Goal: Navigation & Orientation: Find specific page/section

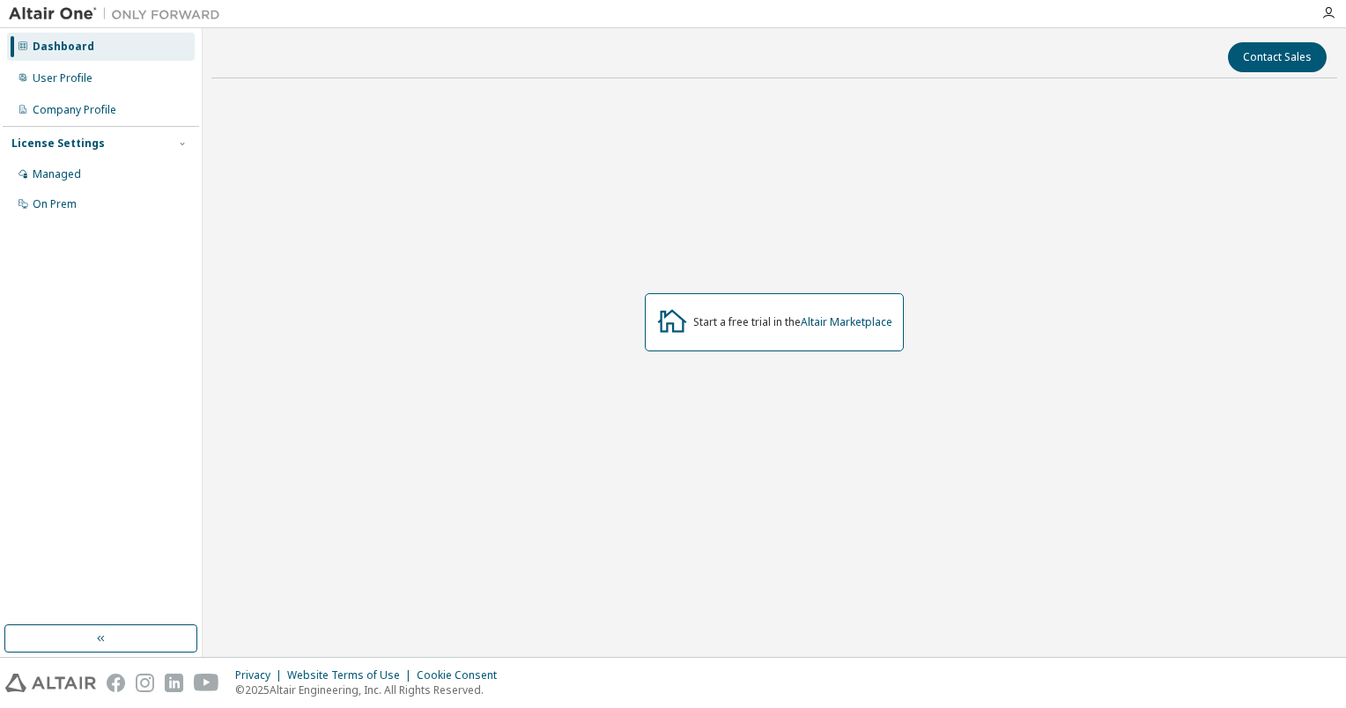
drag, startPoint x: 0, startPoint y: 0, endPoint x: 660, endPoint y: 550, distance: 859.0
click at [660, 550] on div "Start a free trial in the Altair Marketplace" at bounding box center [774, 323] width 1126 height 461
click at [48, 81] on div "User Profile" at bounding box center [63, 78] width 60 height 14
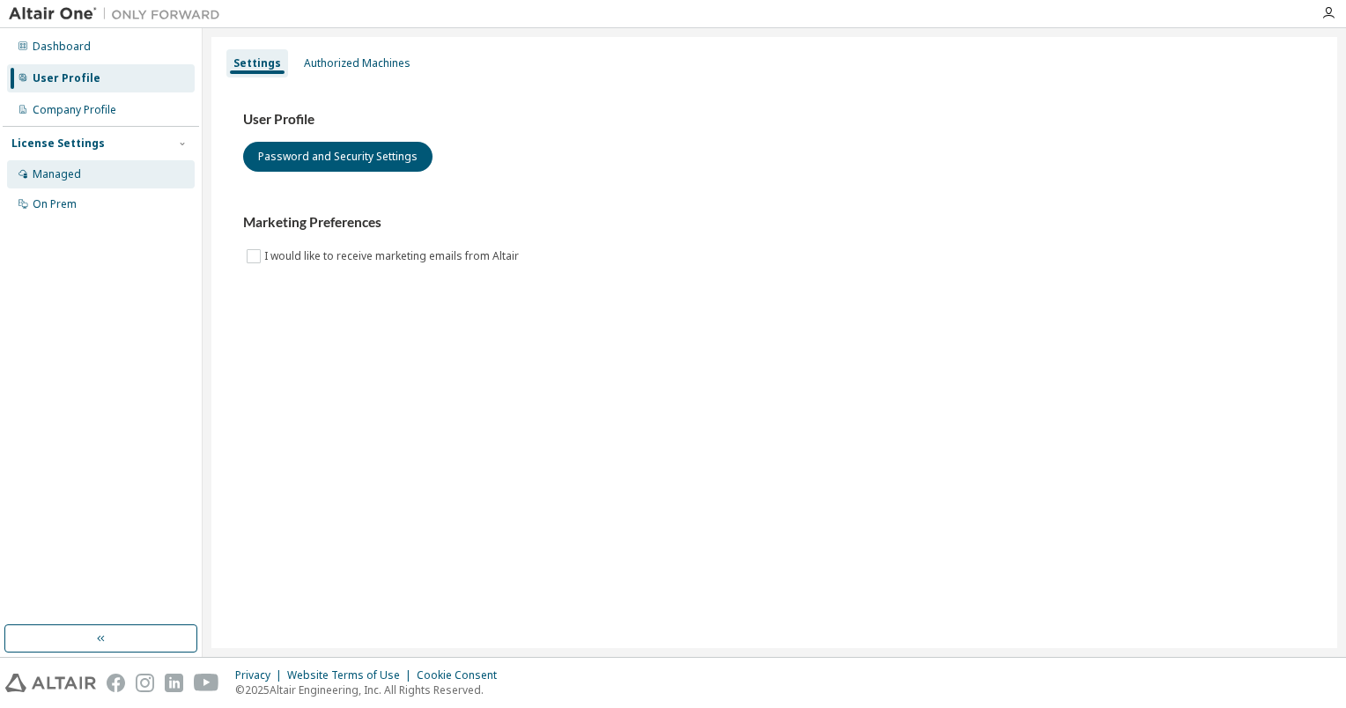
click at [59, 176] on div "Managed" at bounding box center [57, 174] width 48 height 14
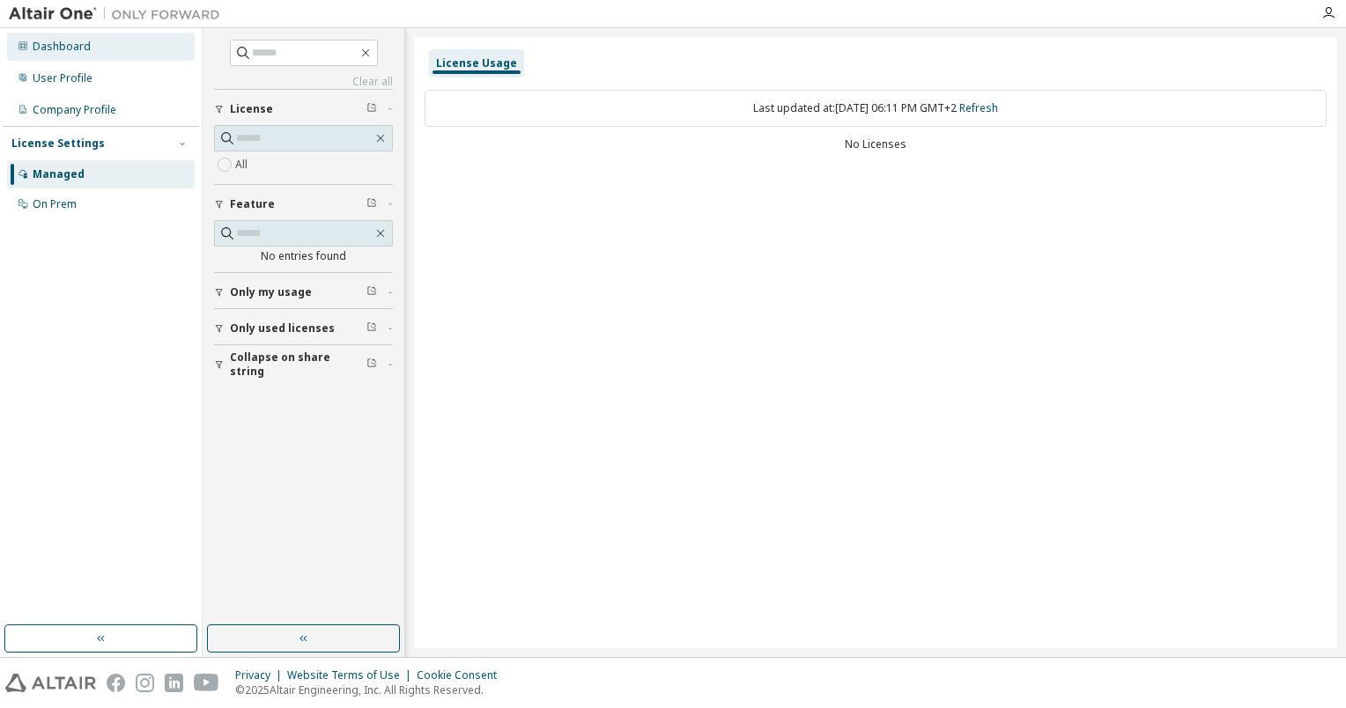
click at [98, 46] on div "Dashboard" at bounding box center [101, 47] width 188 height 28
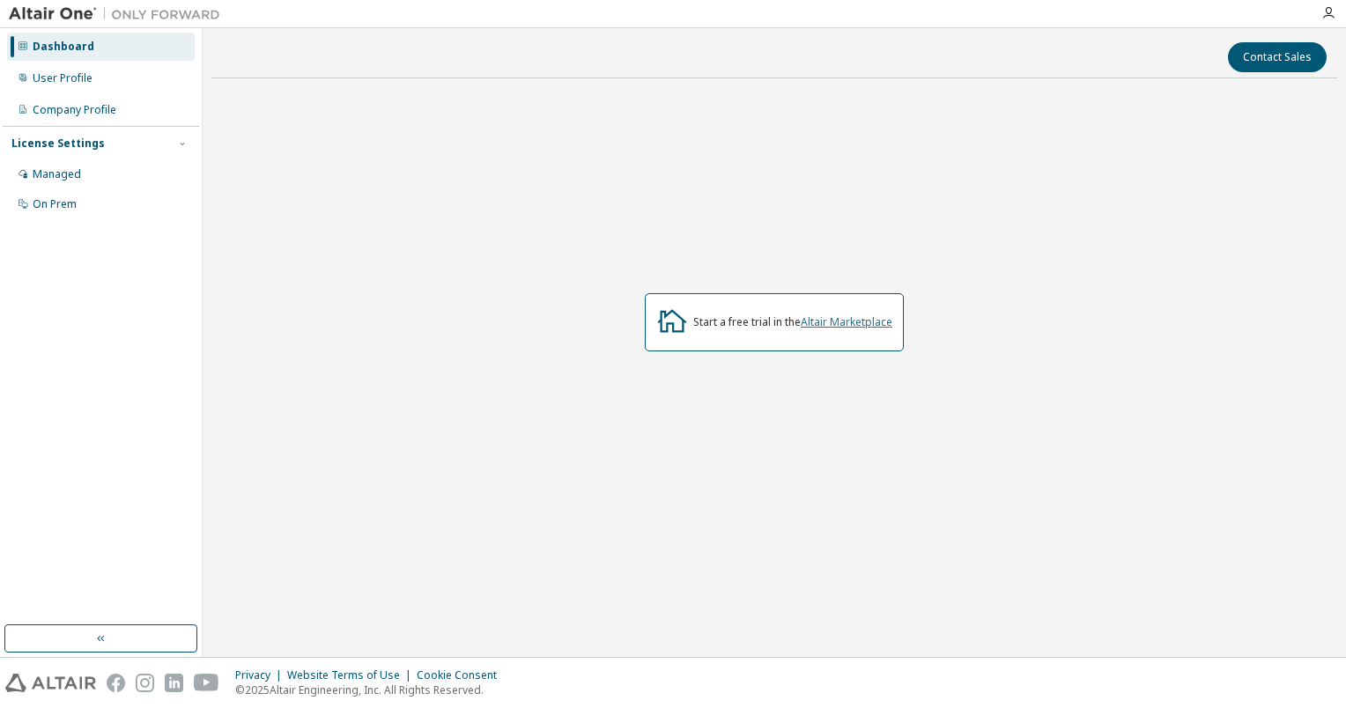
click at [856, 322] on link "Altair Marketplace" at bounding box center [847, 322] width 92 height 15
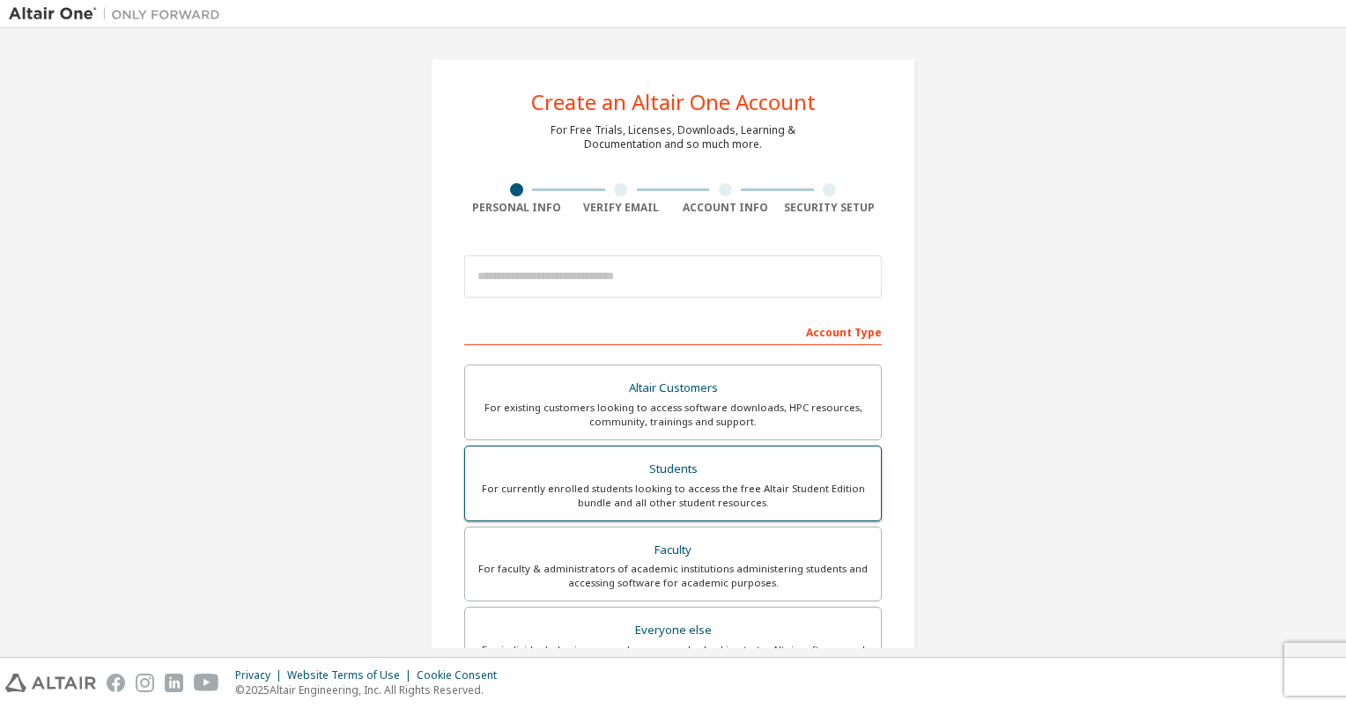
click at [782, 469] on div "Students" at bounding box center [673, 469] width 395 height 25
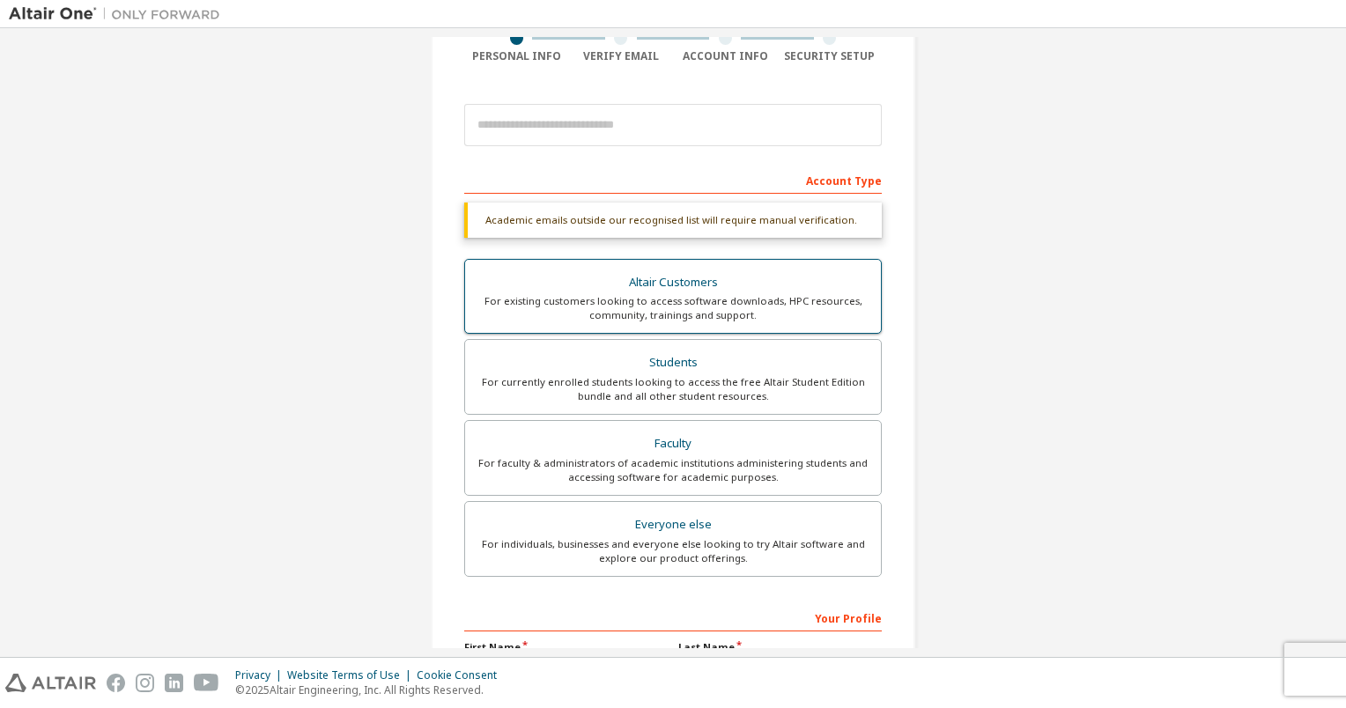
scroll to position [126, 0]
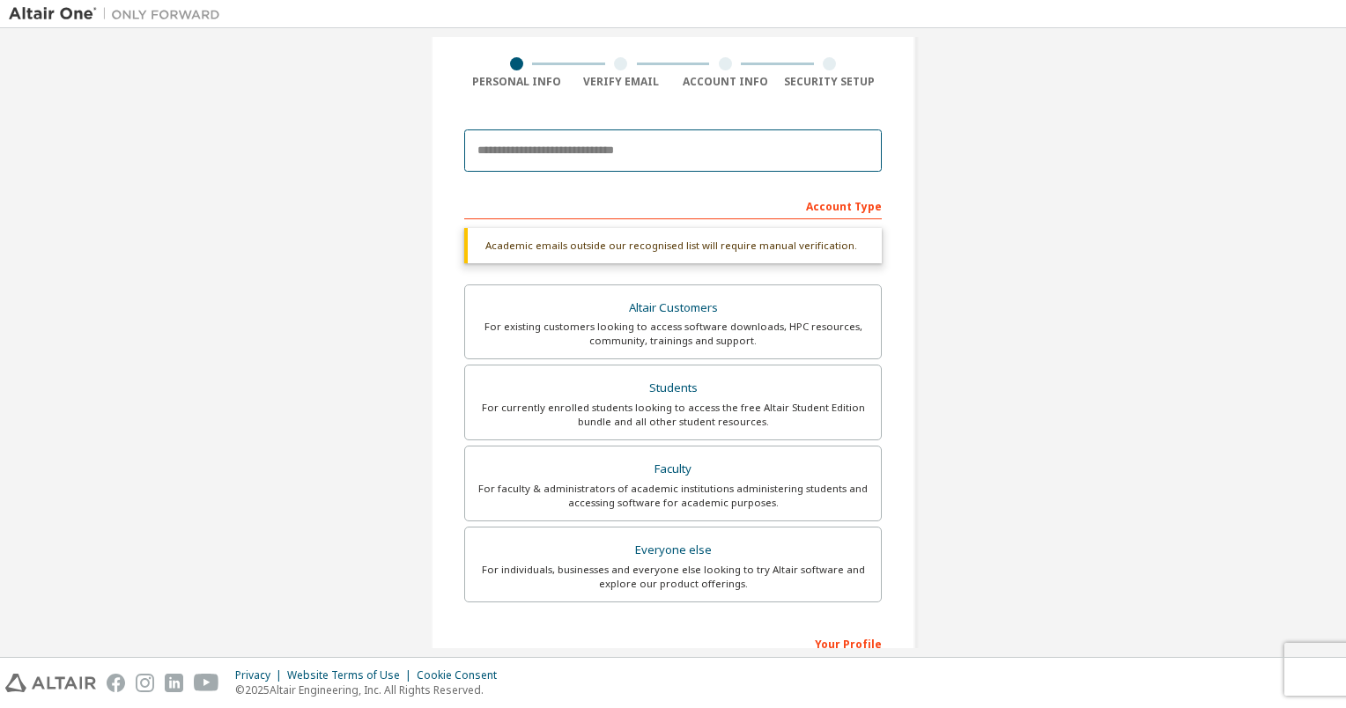
click at [651, 162] on input "email" at bounding box center [673, 151] width 418 height 42
type input "**********"
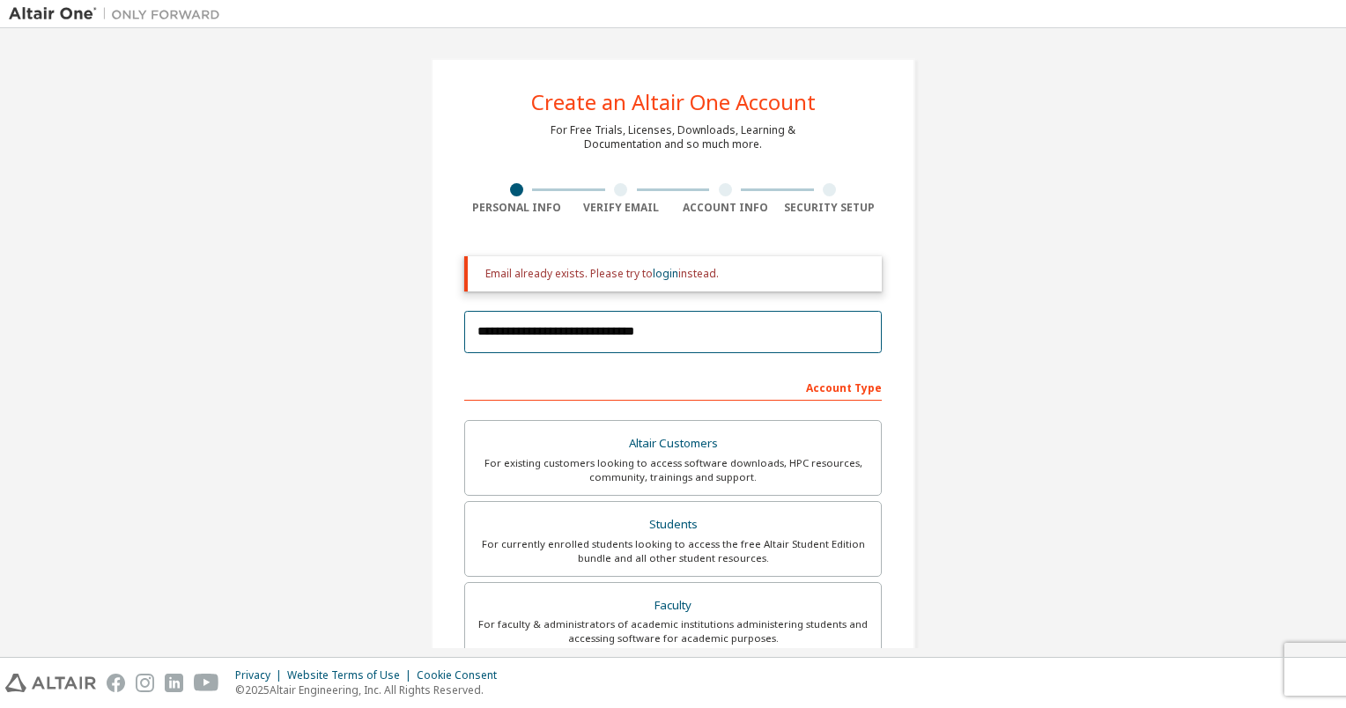
scroll to position [430, 0]
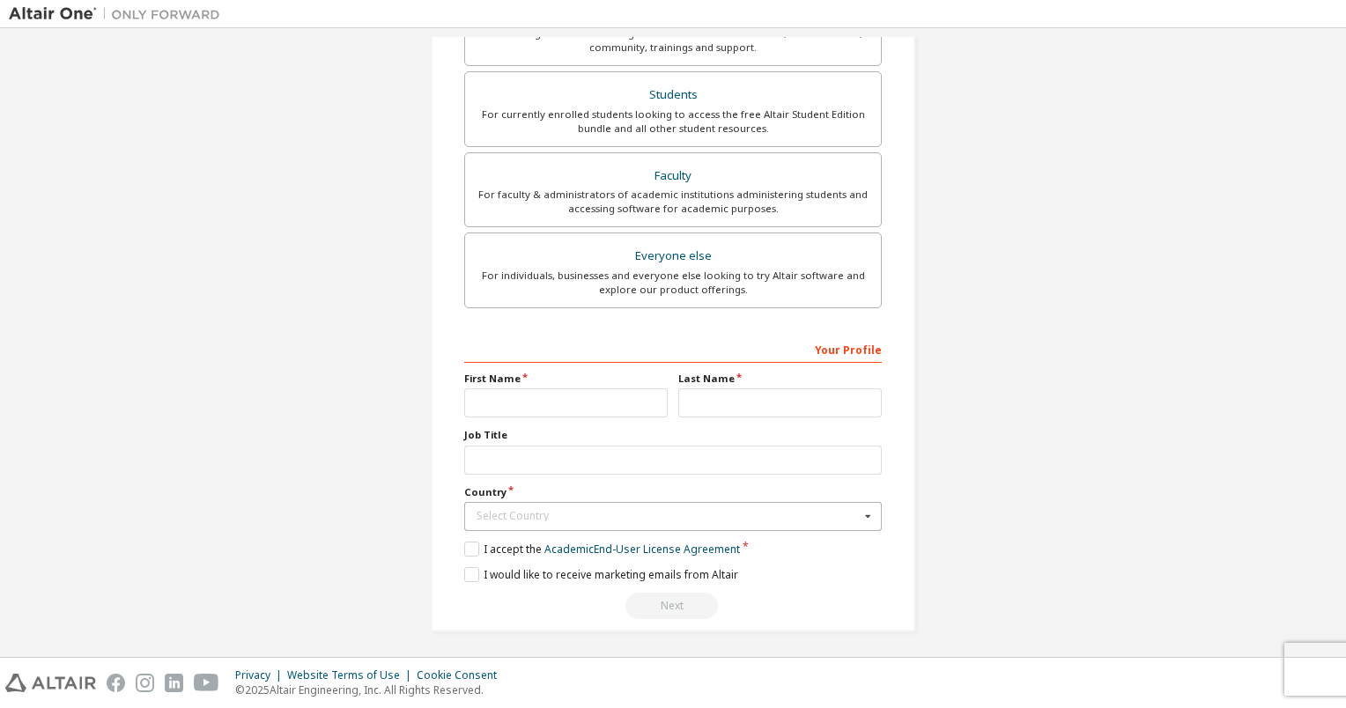
click at [825, 511] on div "Select Country" at bounding box center [668, 516] width 383 height 11
click at [948, 481] on div "**********" at bounding box center [673, 130] width 1329 height 1046
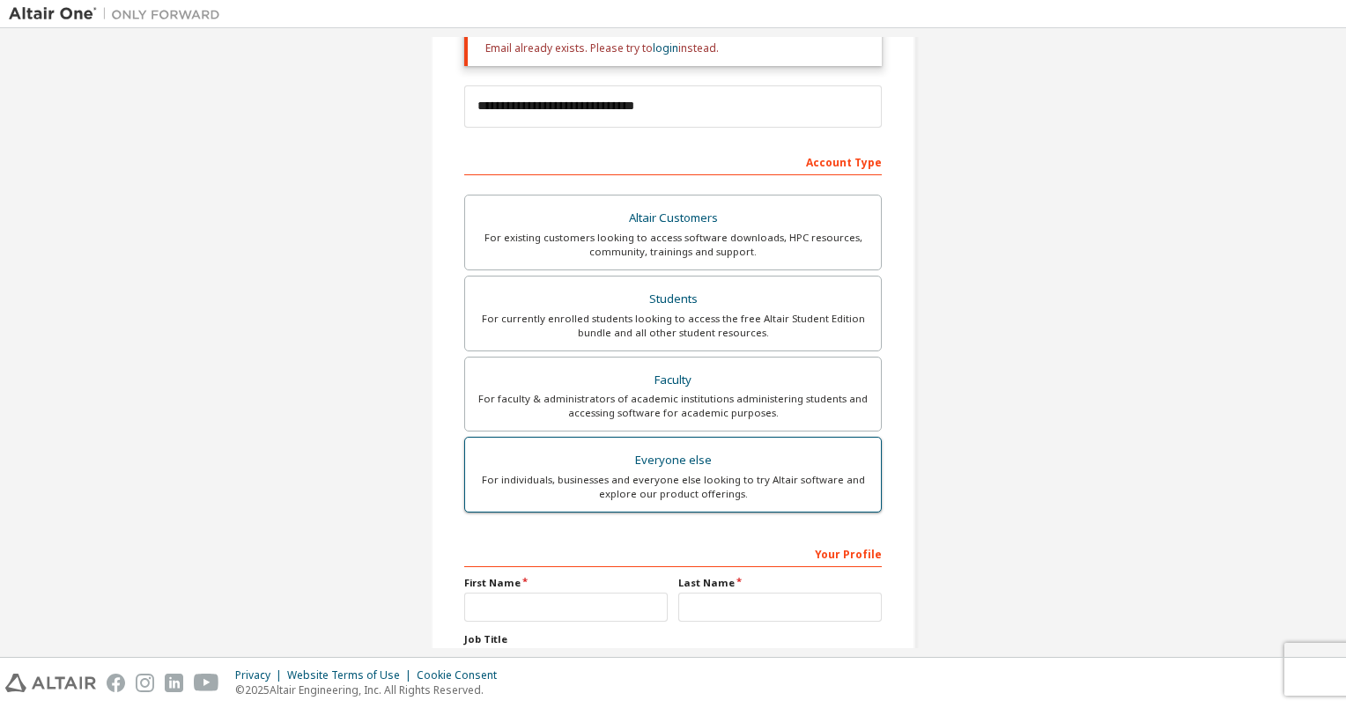
scroll to position [0, 0]
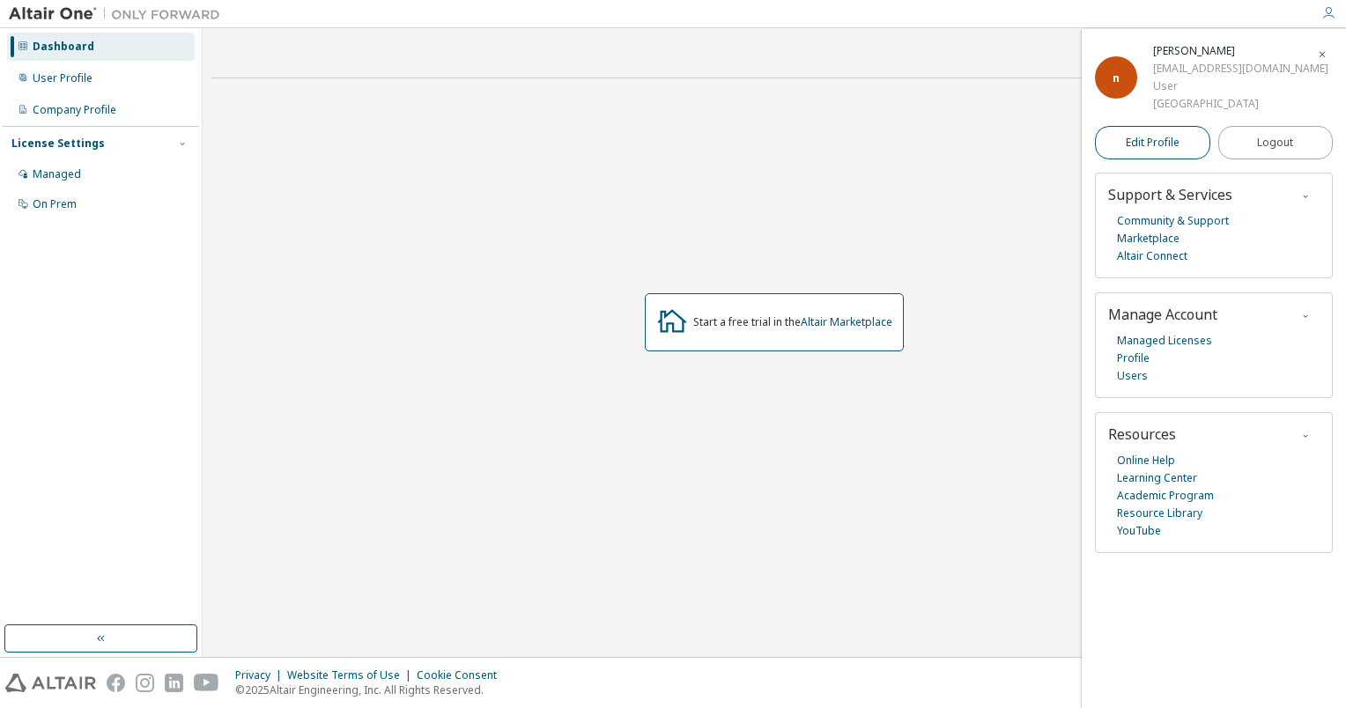
click at [1195, 147] on link "Edit Profile" at bounding box center [1152, 142] width 115 height 33
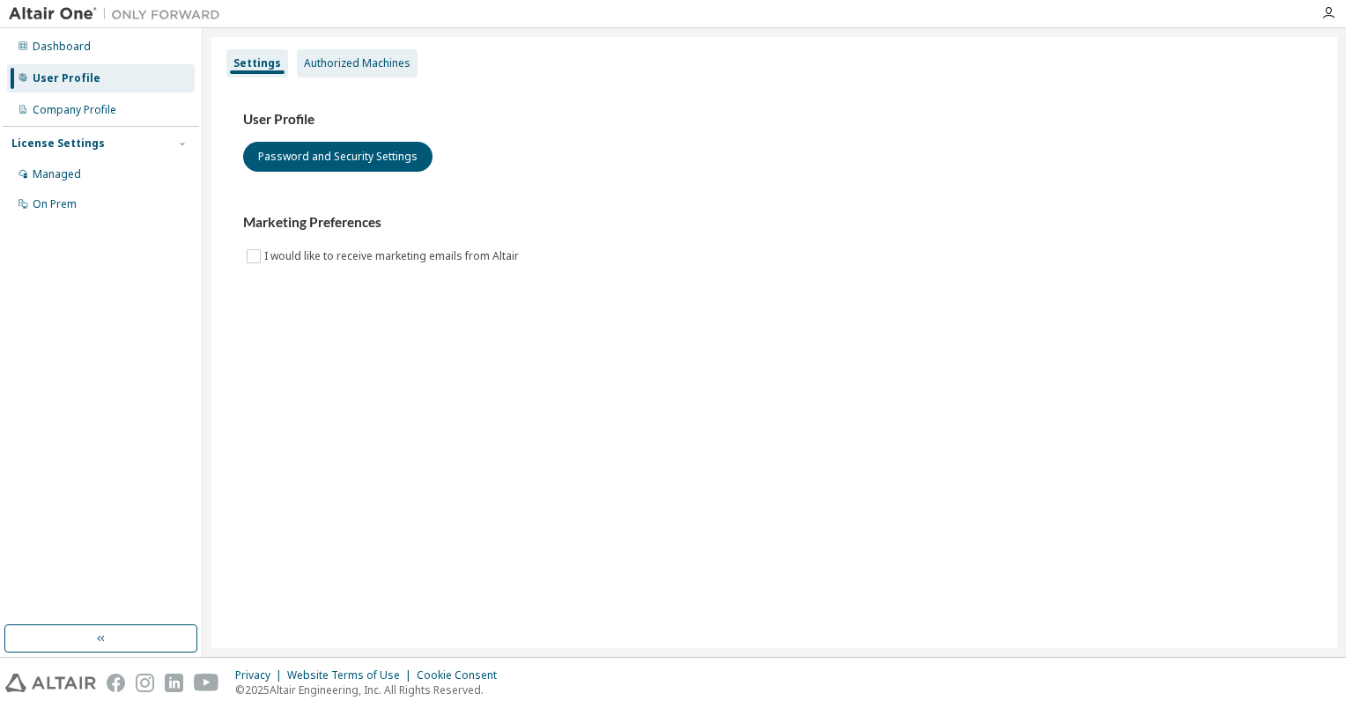
click at [382, 70] on div "Authorized Machines" at bounding box center [357, 63] width 121 height 28
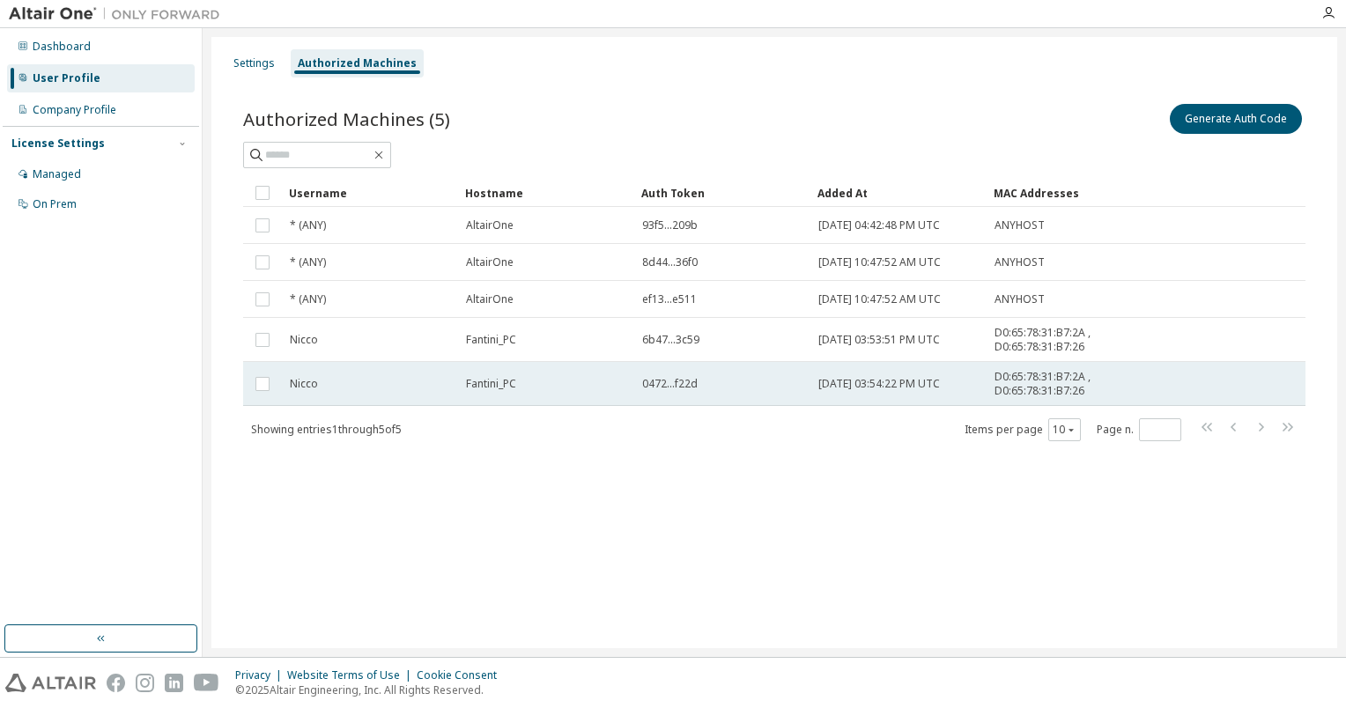
click at [899, 401] on td "[DATE] 03:54:22 PM UTC" at bounding box center [899, 384] width 176 height 44
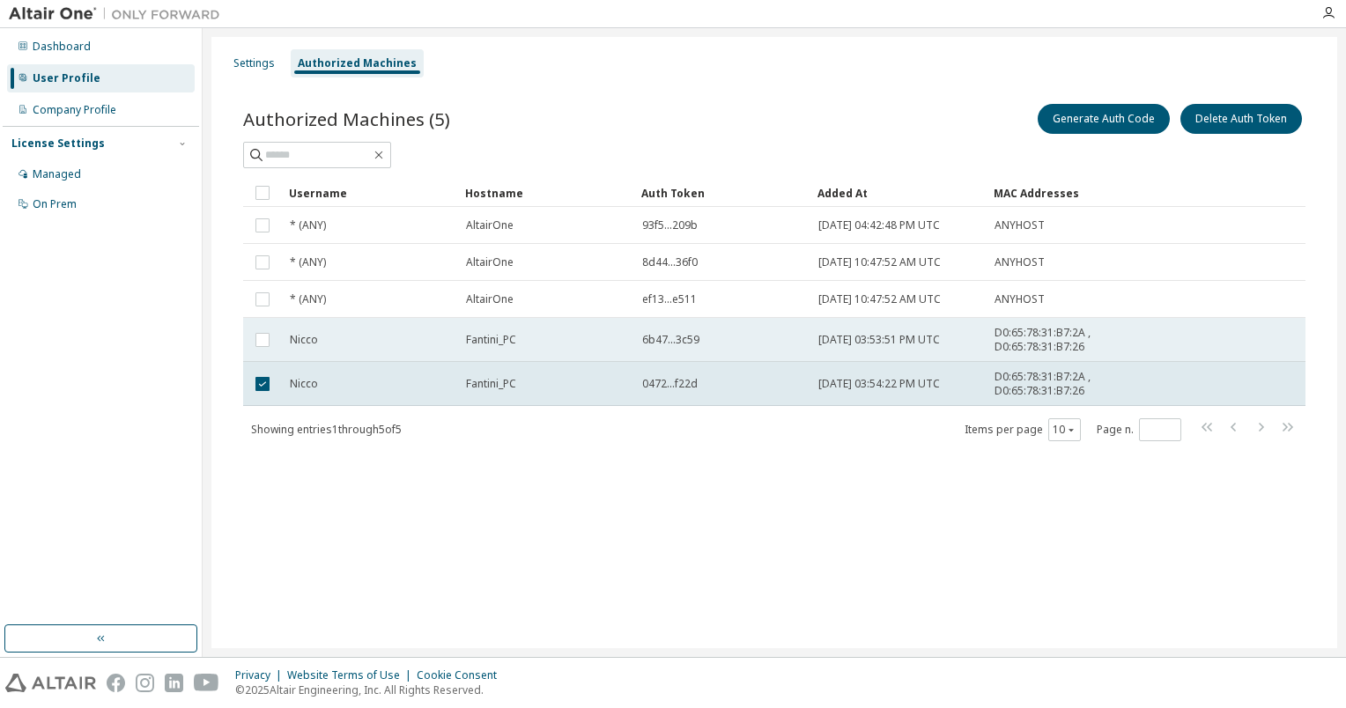
click at [538, 348] on td "Fantini_PC" at bounding box center [546, 340] width 176 height 44
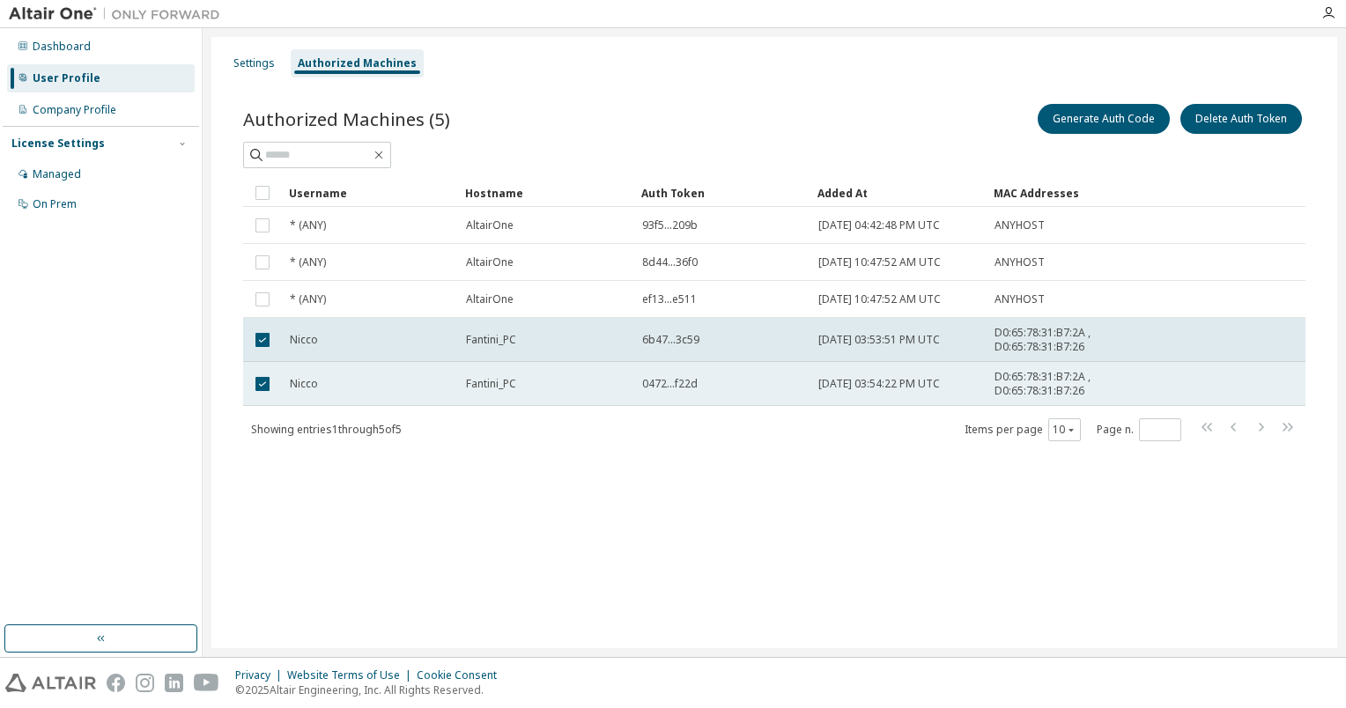
click at [391, 377] on div "Nicco" at bounding box center [370, 384] width 160 height 14
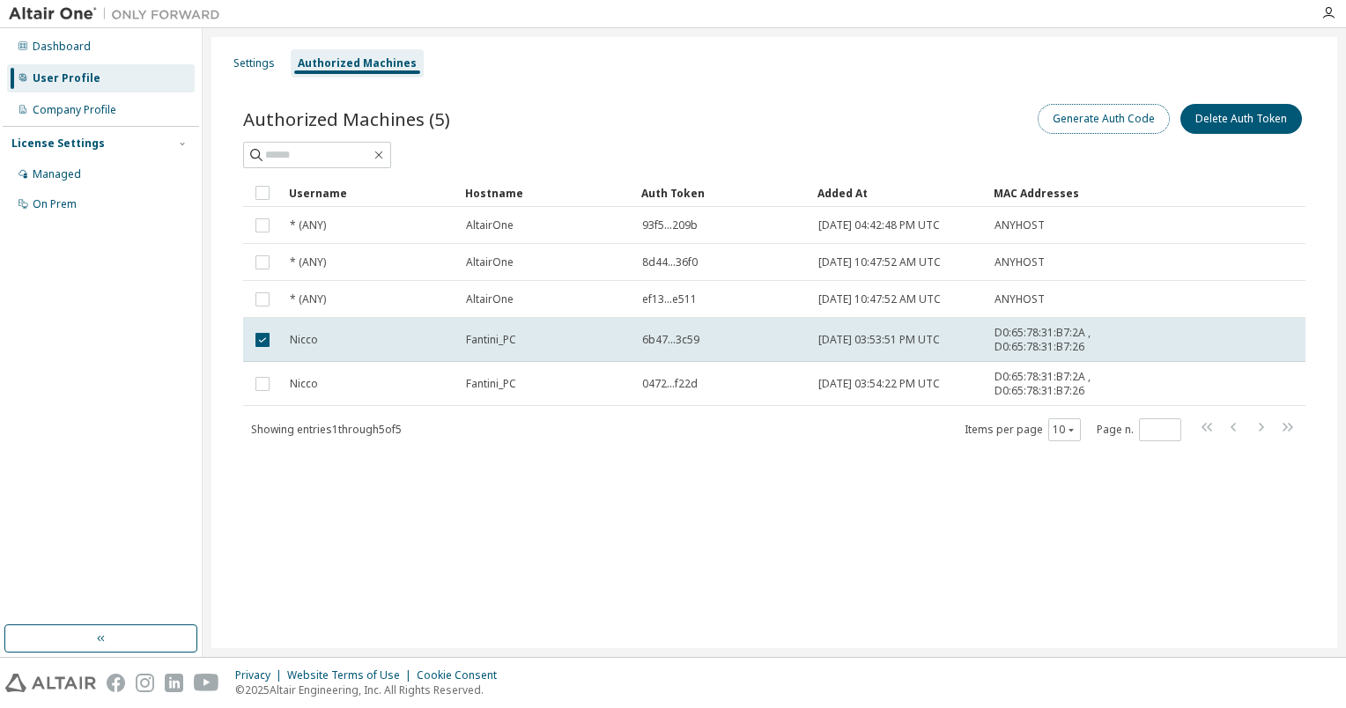
click at [1104, 127] on button "Generate Auth Code" at bounding box center [1104, 119] width 132 height 30
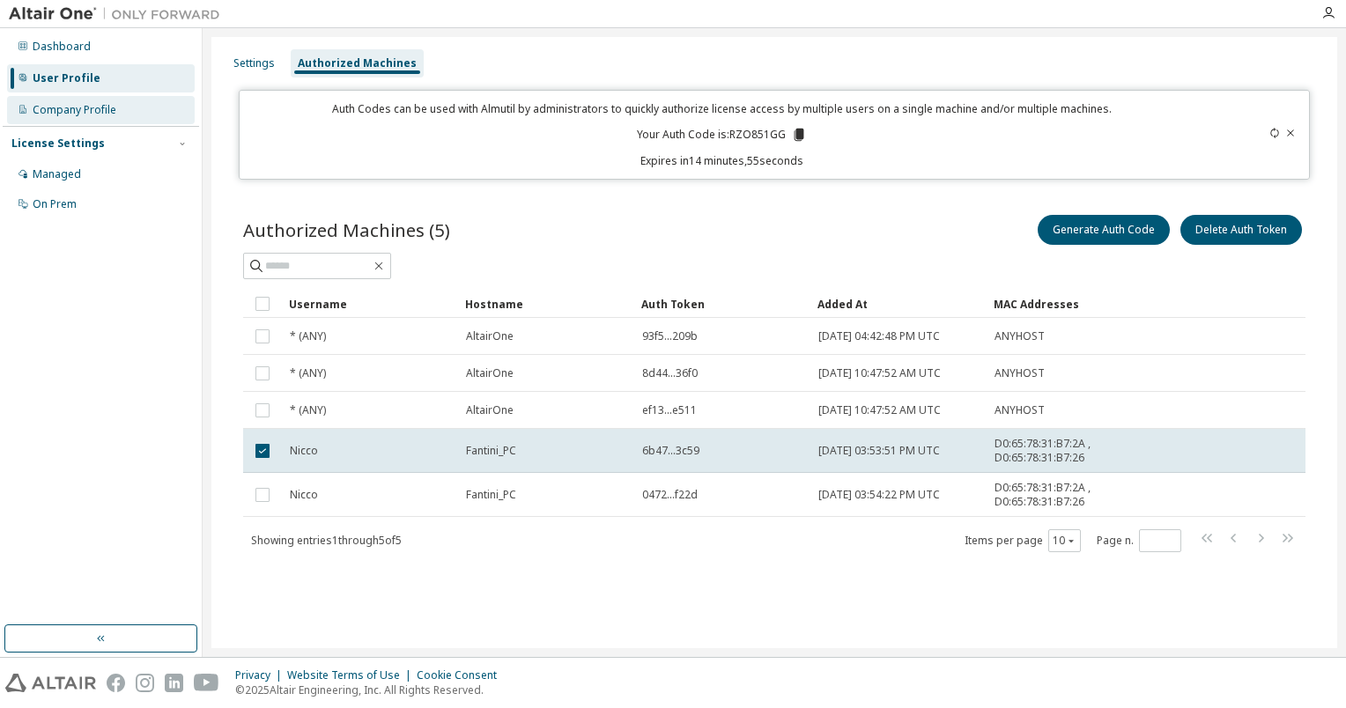
click at [97, 113] on div "Company Profile" at bounding box center [75, 110] width 84 height 14
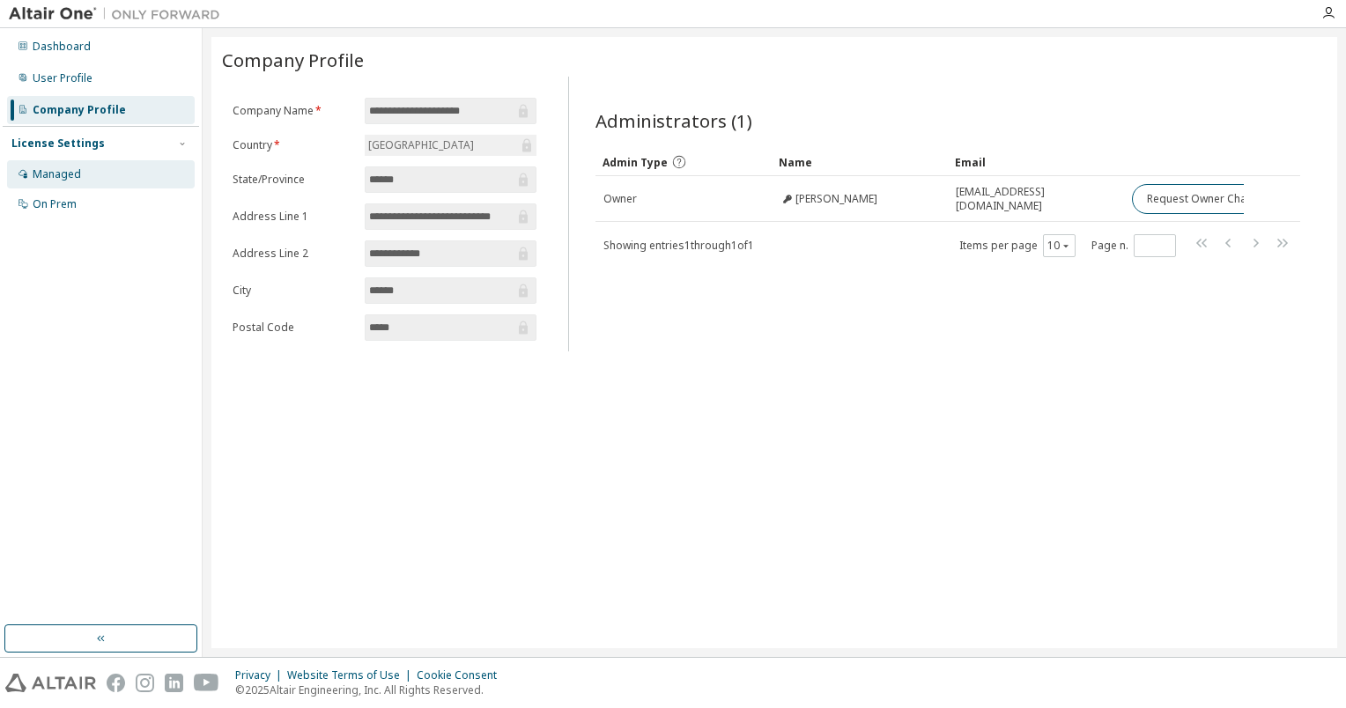
click at [85, 171] on div "Managed" at bounding box center [101, 174] width 188 height 28
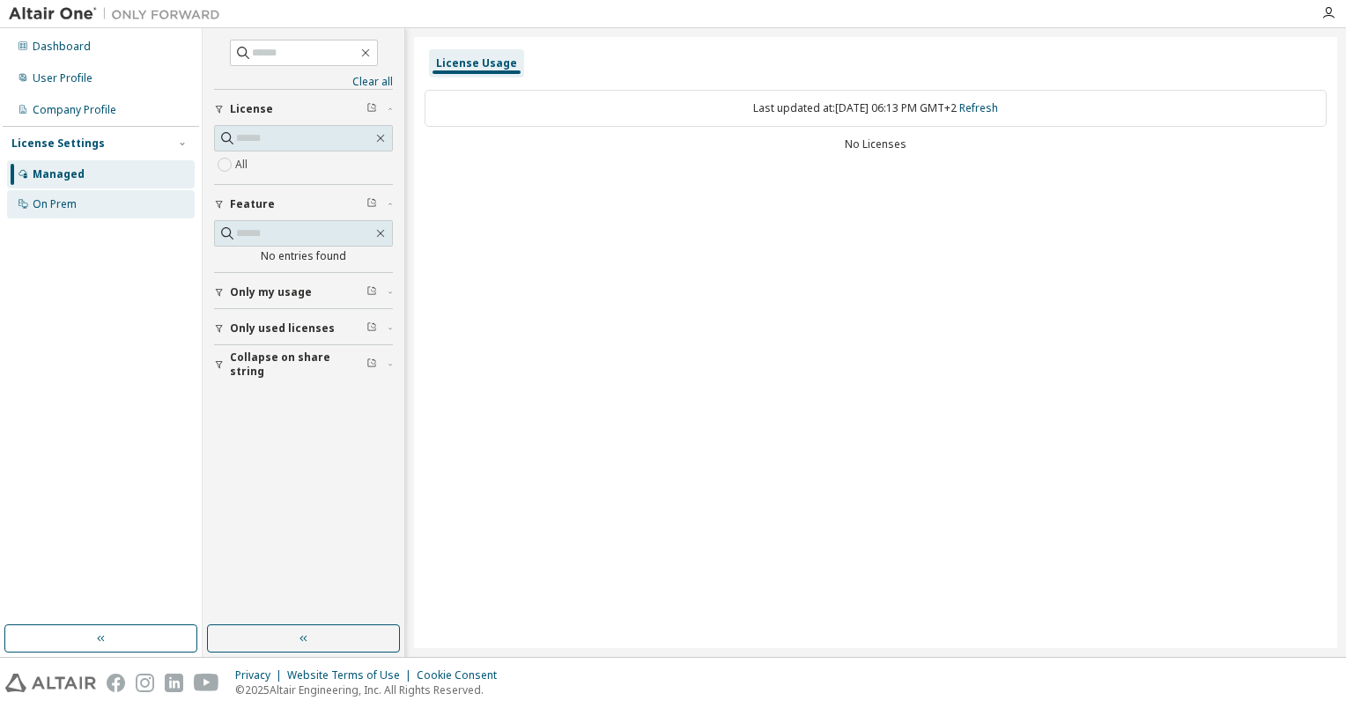
click at [78, 211] on div "On Prem" at bounding box center [101, 204] width 188 height 28
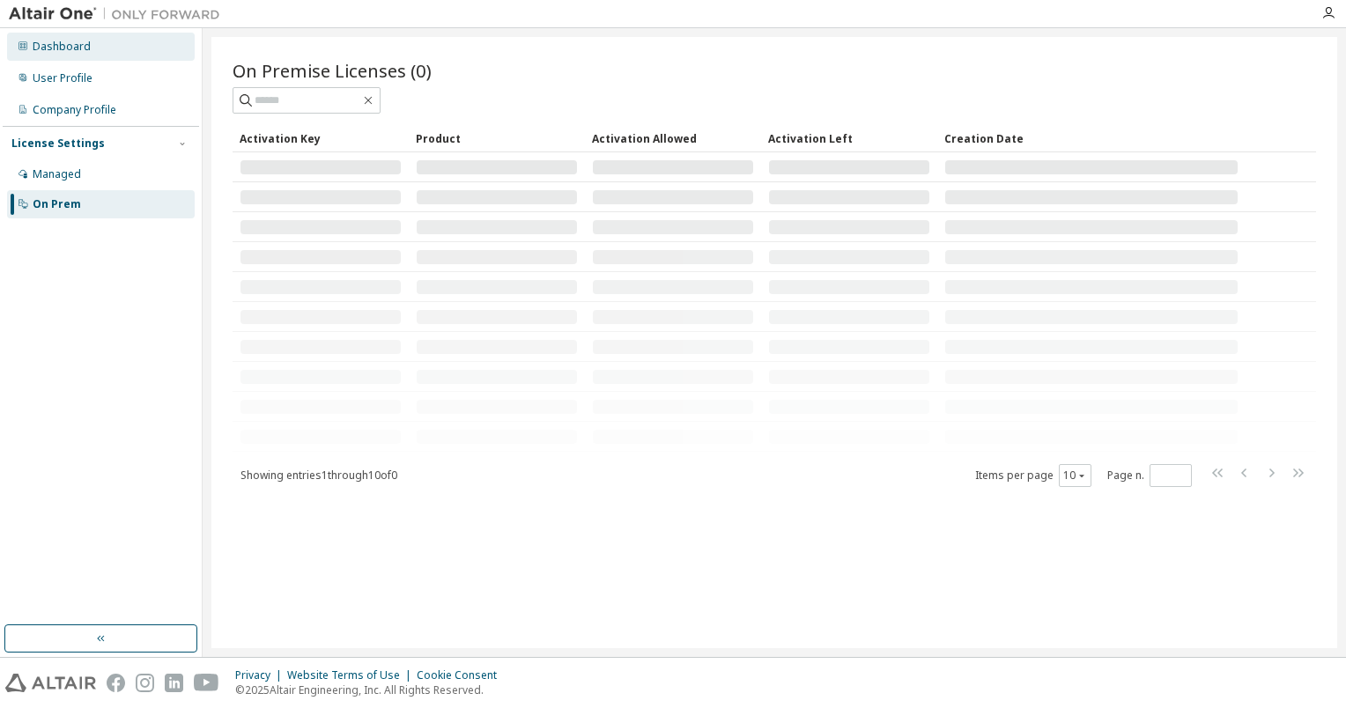
click at [40, 55] on div "Dashboard" at bounding box center [101, 47] width 188 height 28
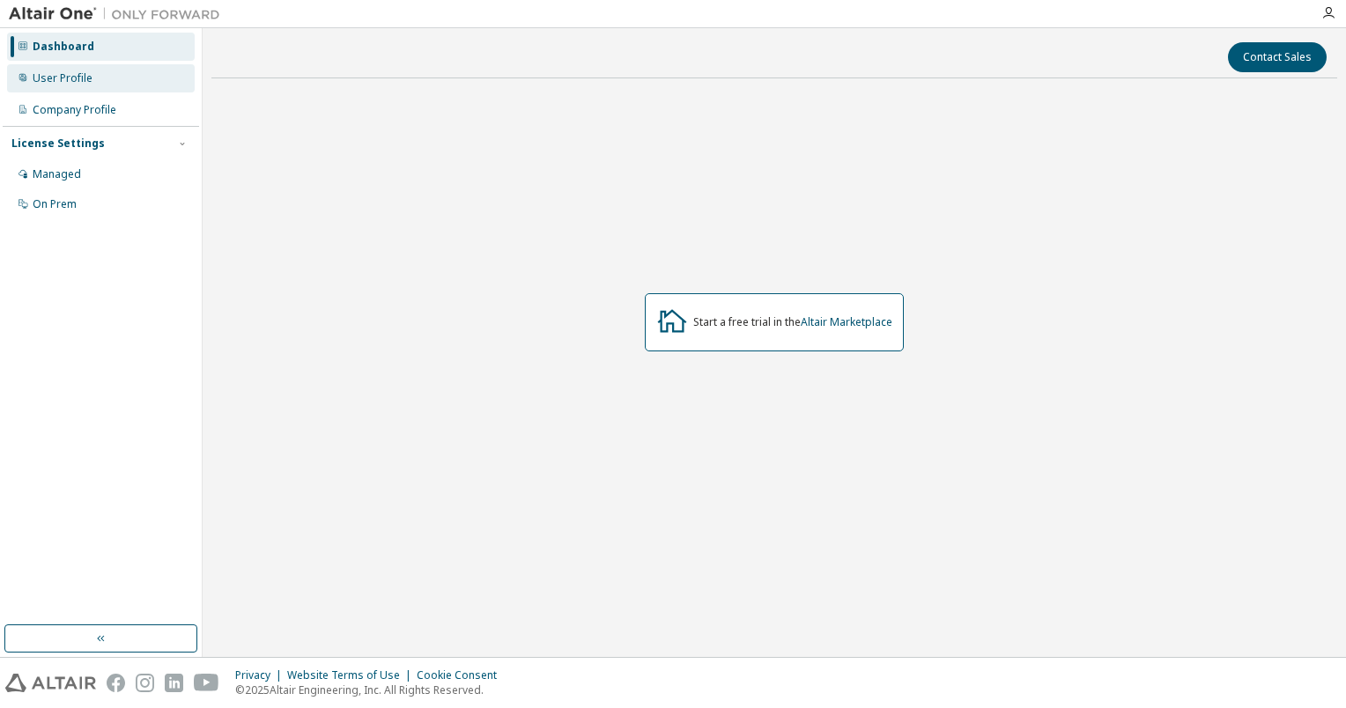
click at [45, 88] on div "User Profile" at bounding box center [101, 78] width 188 height 28
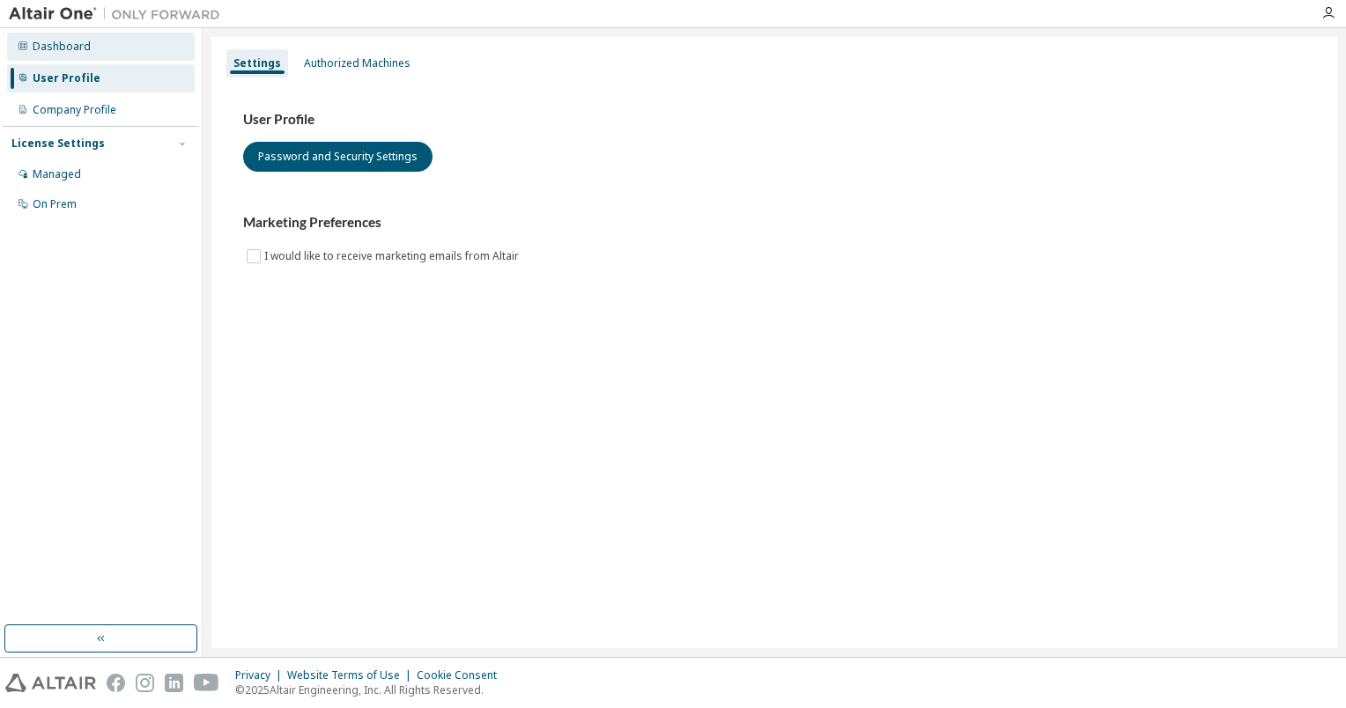
click at [96, 56] on div "Dashboard" at bounding box center [101, 47] width 188 height 28
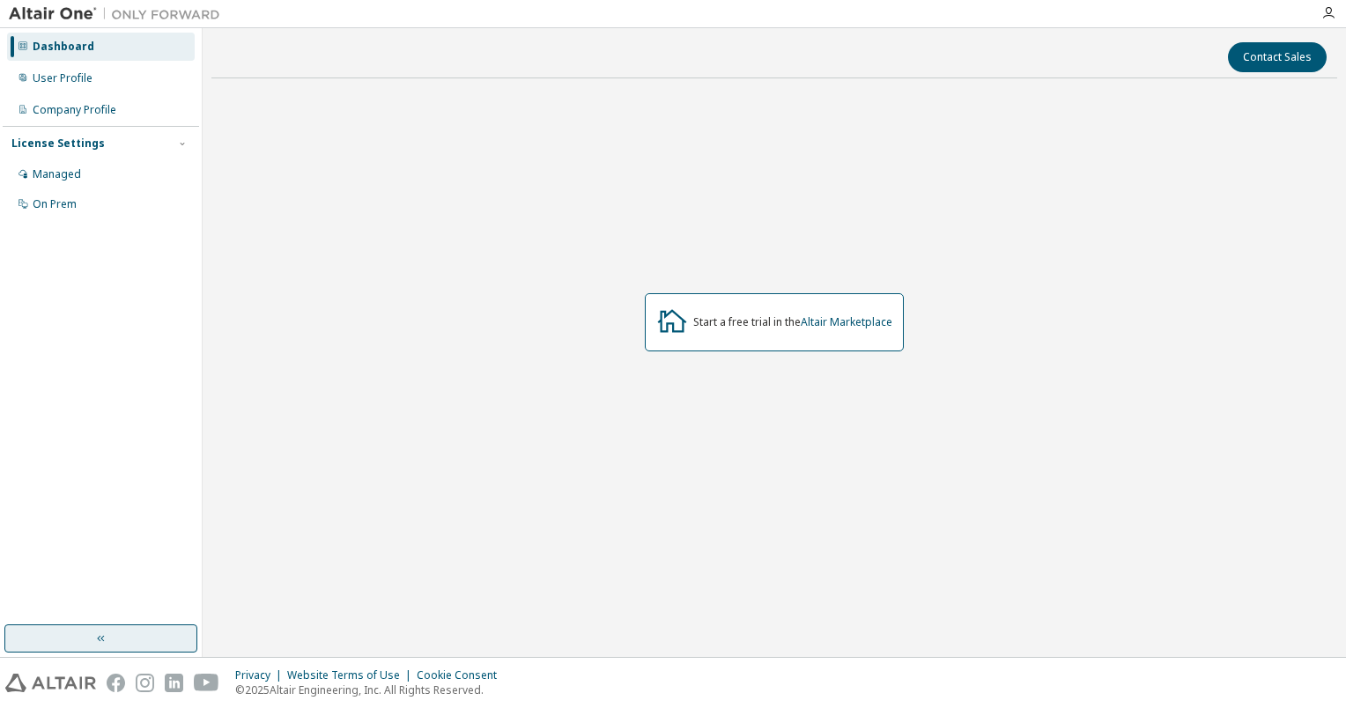
click at [148, 634] on button "button" at bounding box center [100, 639] width 193 height 28
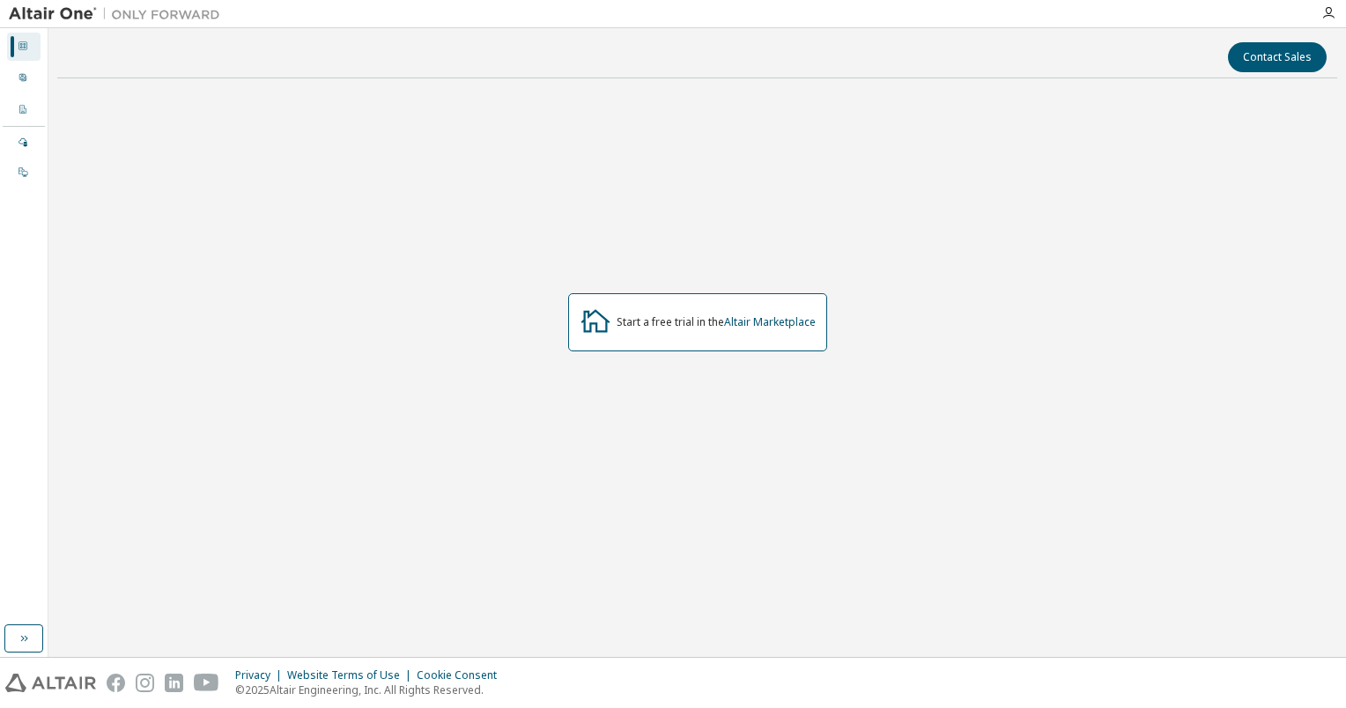
click at [753, 314] on div "Start a free trial in the Altair Marketplace" at bounding box center [697, 322] width 259 height 58
click at [1255, 43] on button "Contact Sales" at bounding box center [1277, 57] width 99 height 30
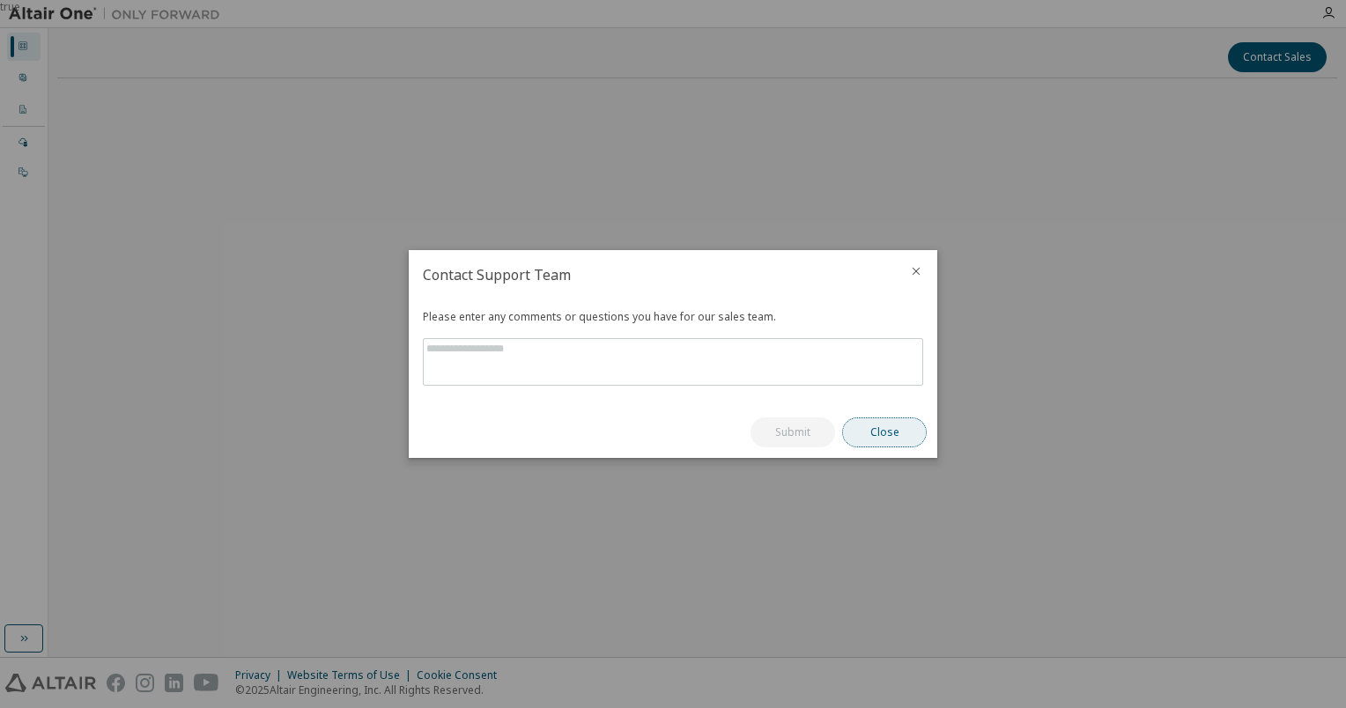
click at [865, 439] on button "Close" at bounding box center [884, 433] width 85 height 30
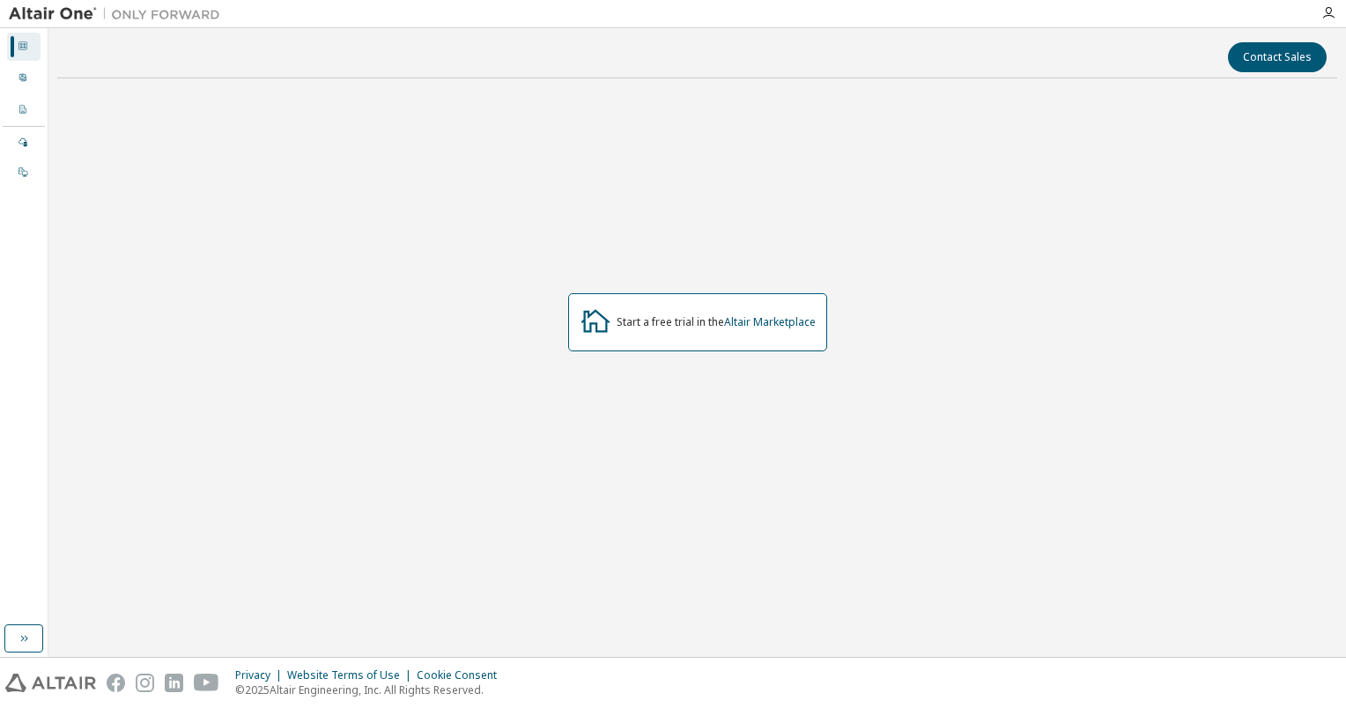
click at [768, 330] on div "Start a free trial in the Altair Marketplace" at bounding box center [697, 322] width 259 height 58
click at [775, 326] on link "Altair Marketplace" at bounding box center [770, 322] width 92 height 15
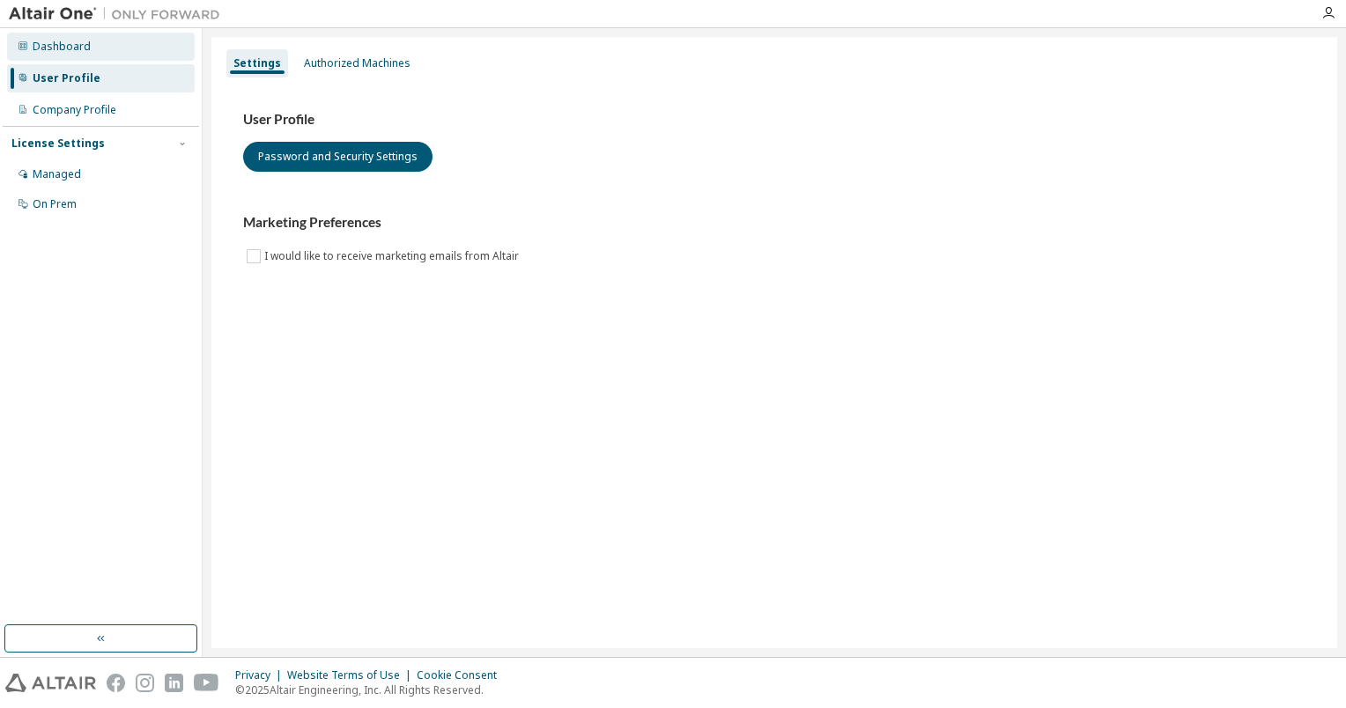
click at [97, 51] on div "Dashboard" at bounding box center [101, 47] width 188 height 28
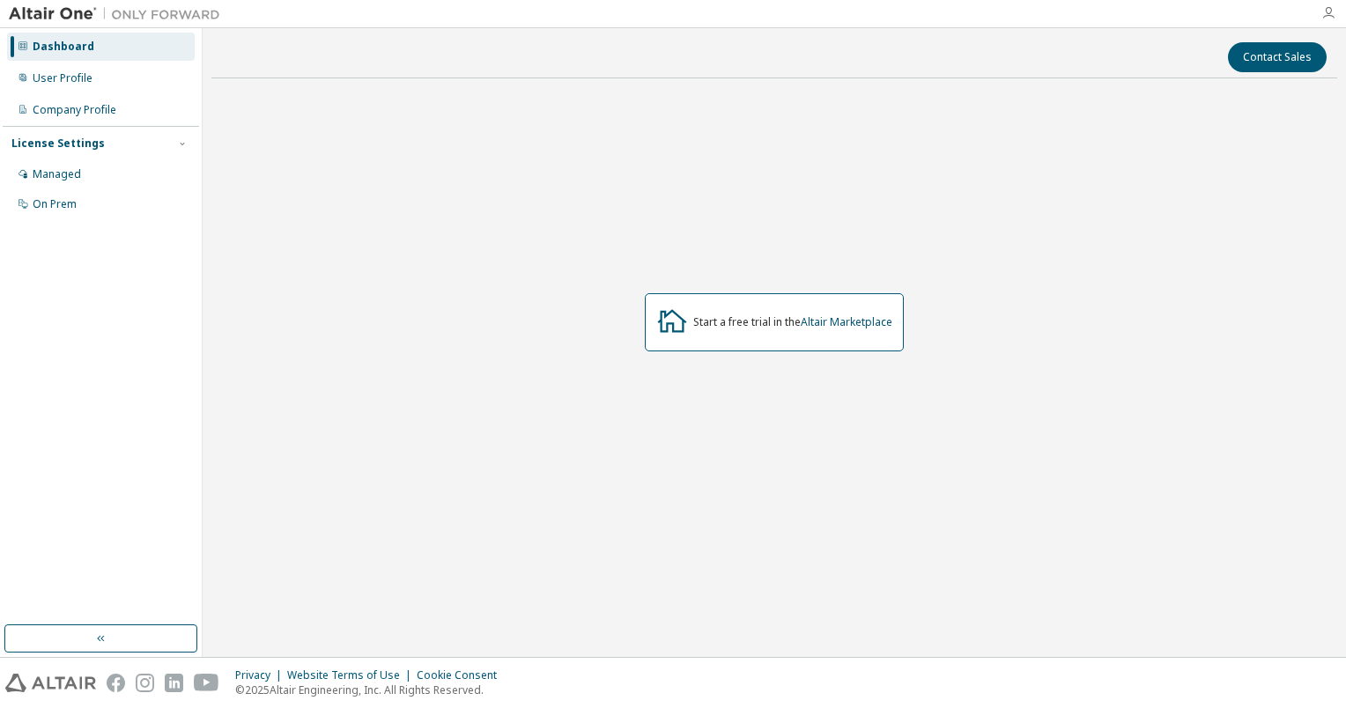
click at [1329, 11] on icon "button" at bounding box center [1329, 13] width 14 height 14
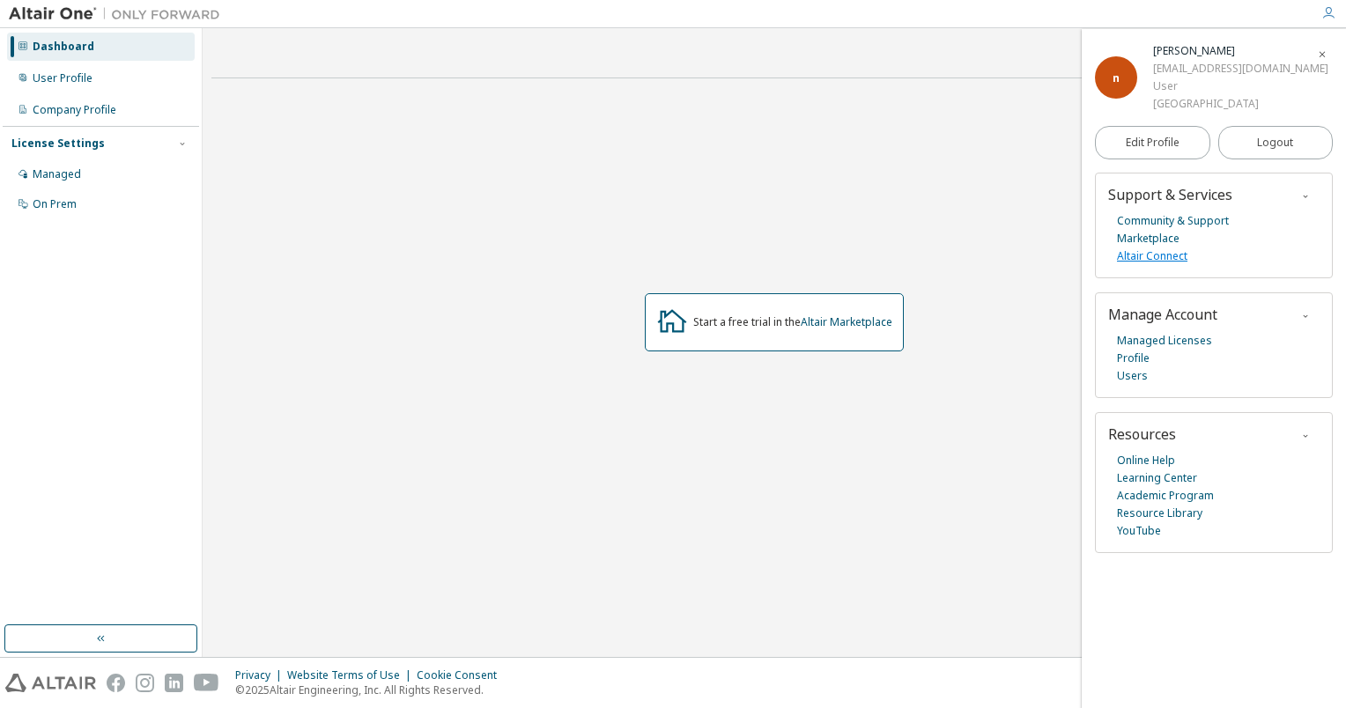
click at [1173, 255] on link "Altair Connect" at bounding box center [1152, 257] width 70 height 18
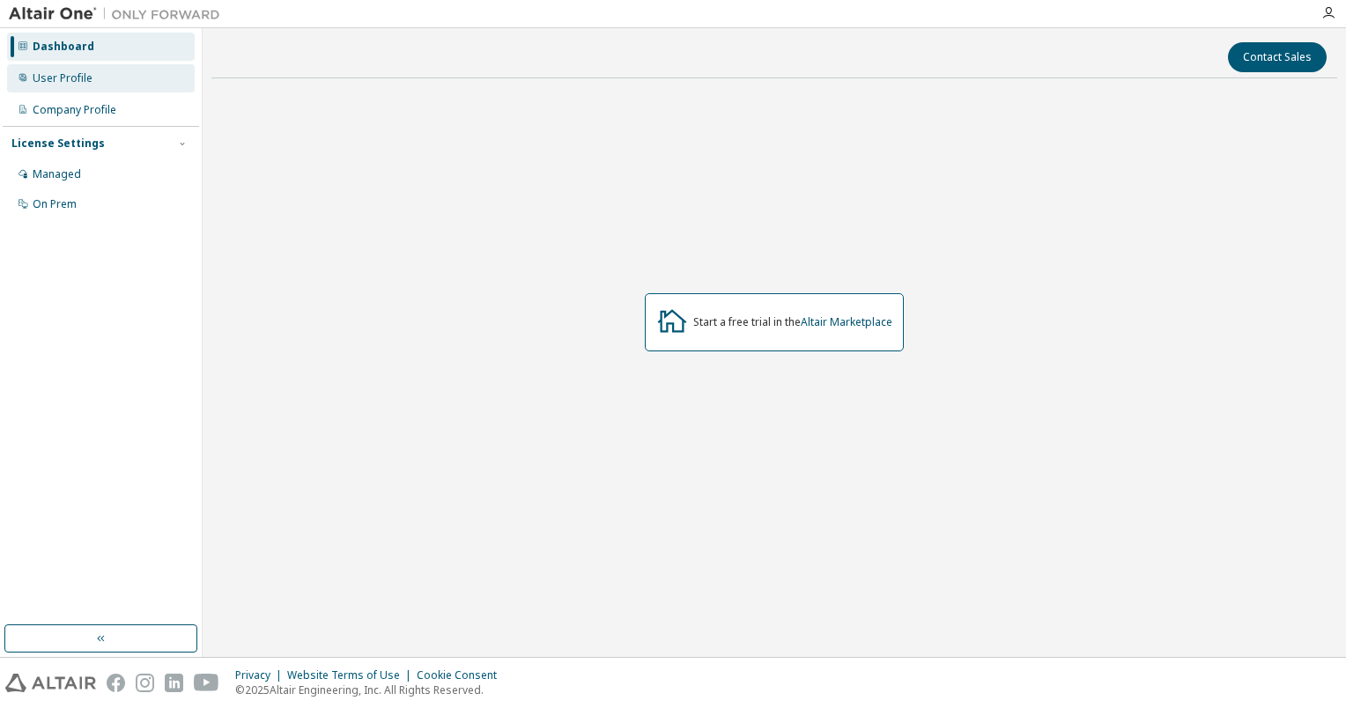
click at [30, 83] on div "User Profile" at bounding box center [101, 78] width 188 height 28
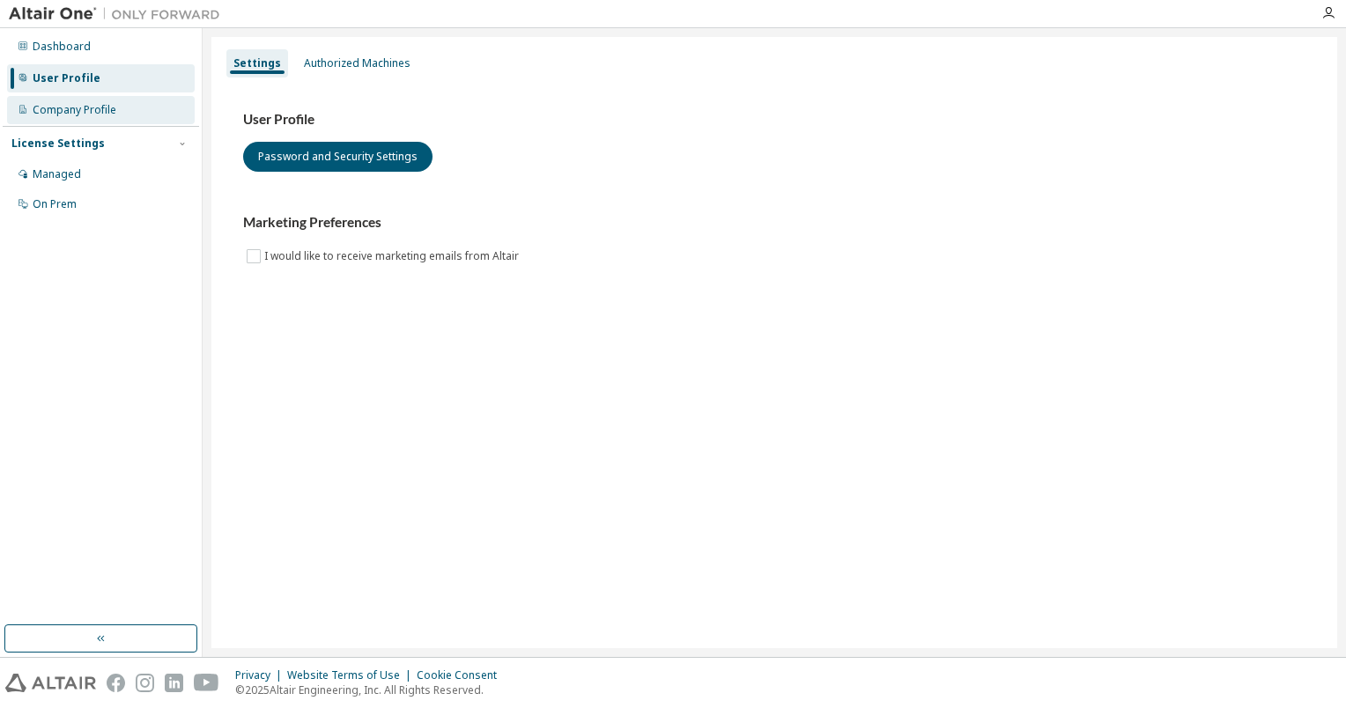
click at [52, 117] on div "Company Profile" at bounding box center [101, 110] width 188 height 28
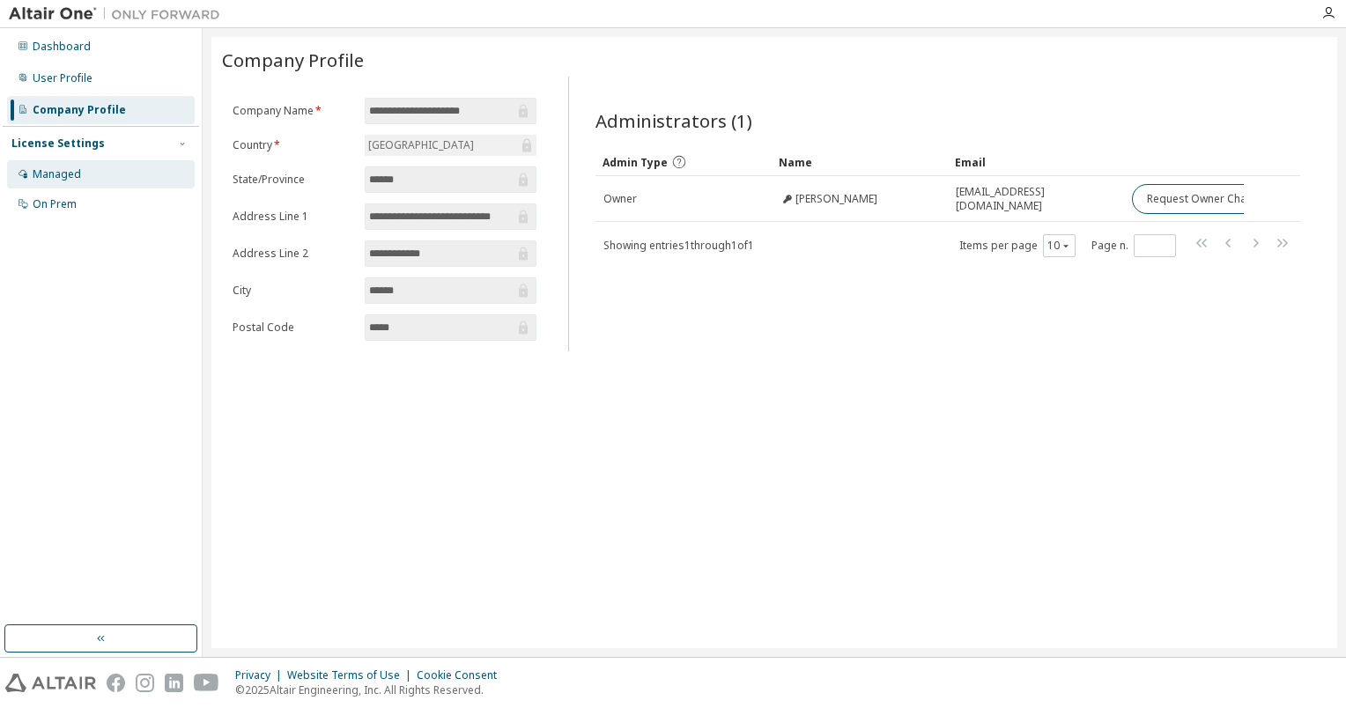
click at [136, 163] on div "Managed" at bounding box center [101, 174] width 188 height 28
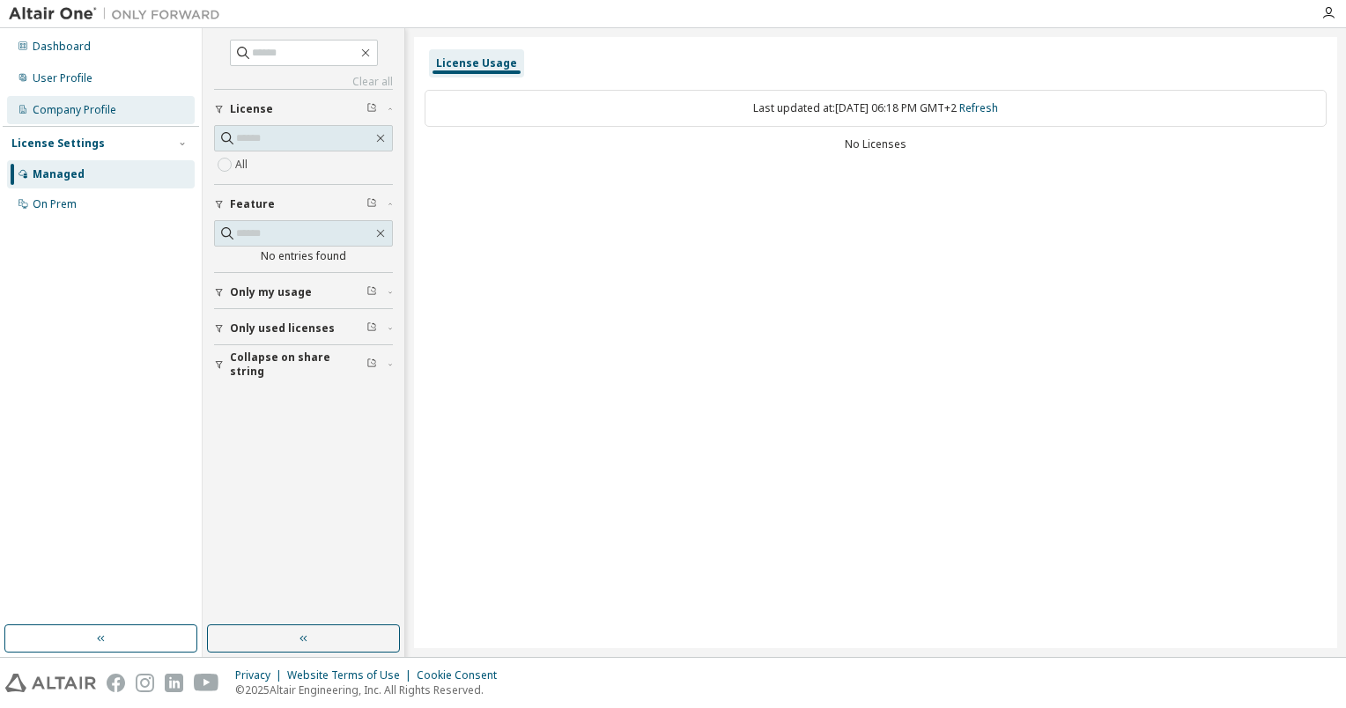
click at [110, 107] on div "Company Profile" at bounding box center [75, 110] width 84 height 14
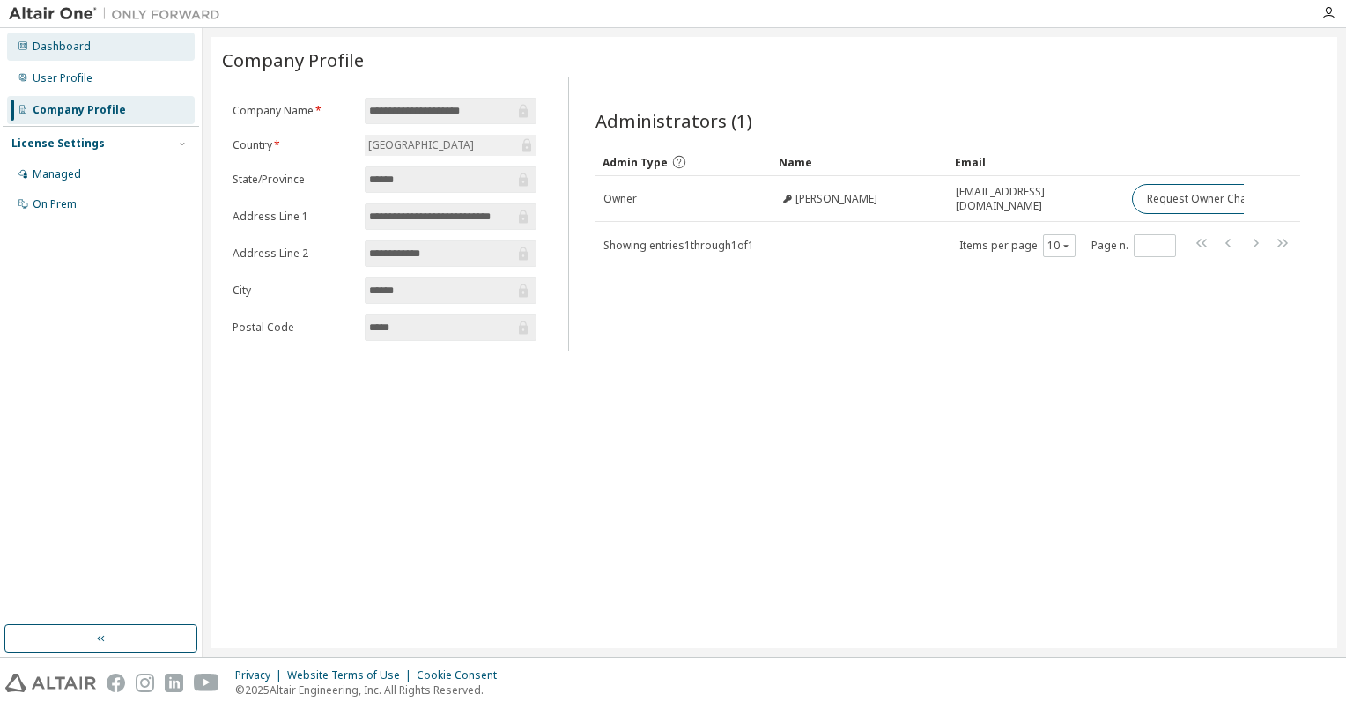
click at [137, 52] on div "Dashboard" at bounding box center [101, 47] width 188 height 28
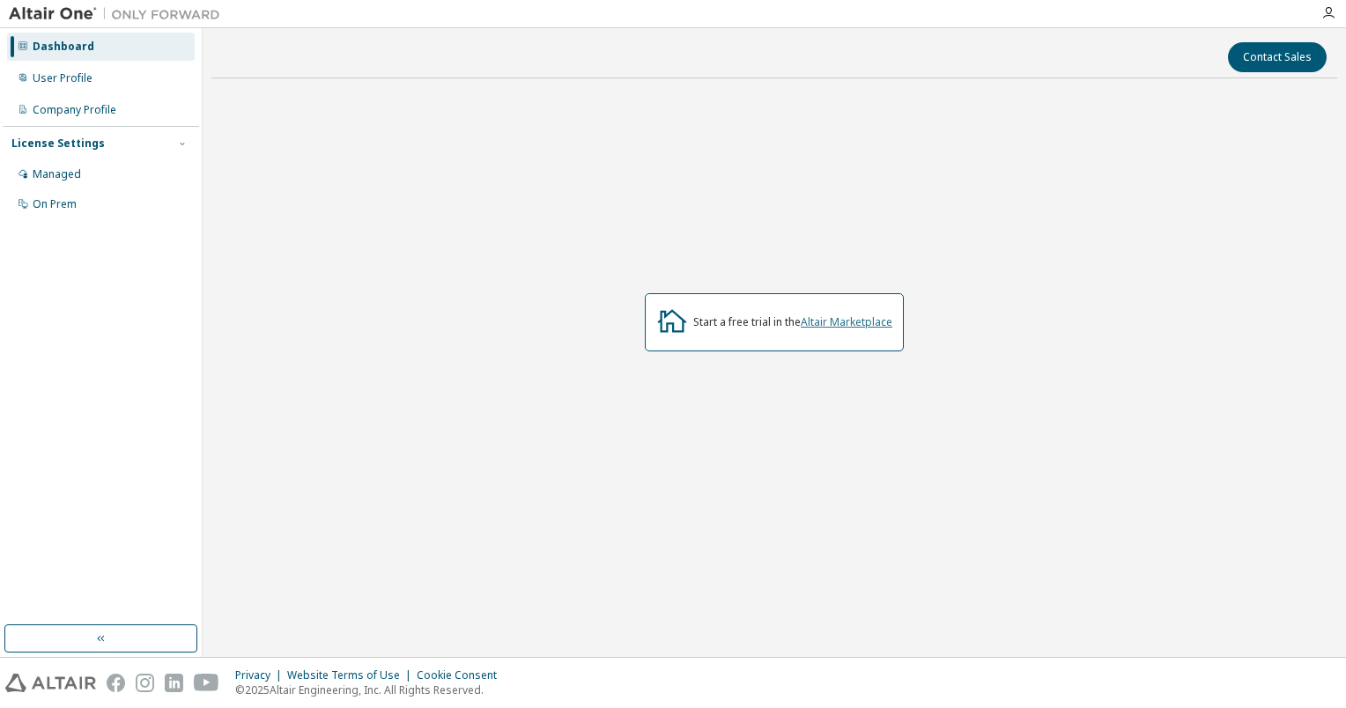
click at [841, 323] on link "Altair Marketplace" at bounding box center [847, 322] width 92 height 15
